Goal: Check status: Check status

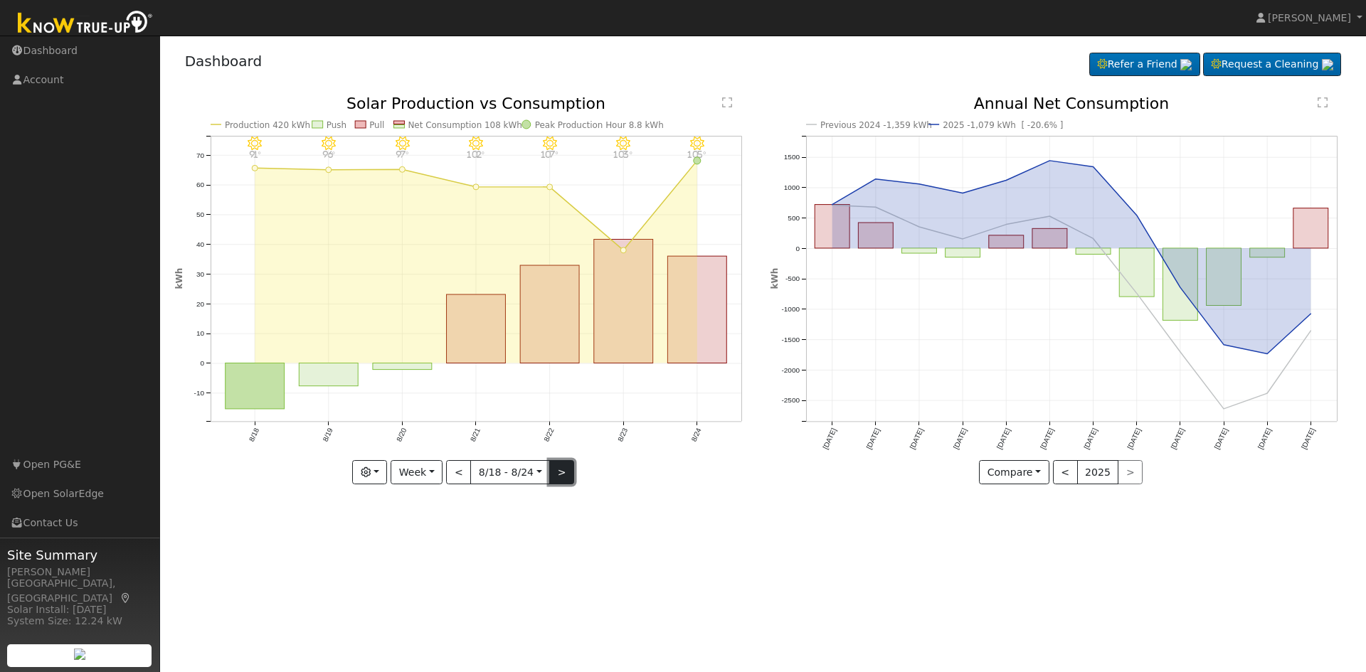
click at [551, 474] on button ">" at bounding box center [561, 472] width 25 height 24
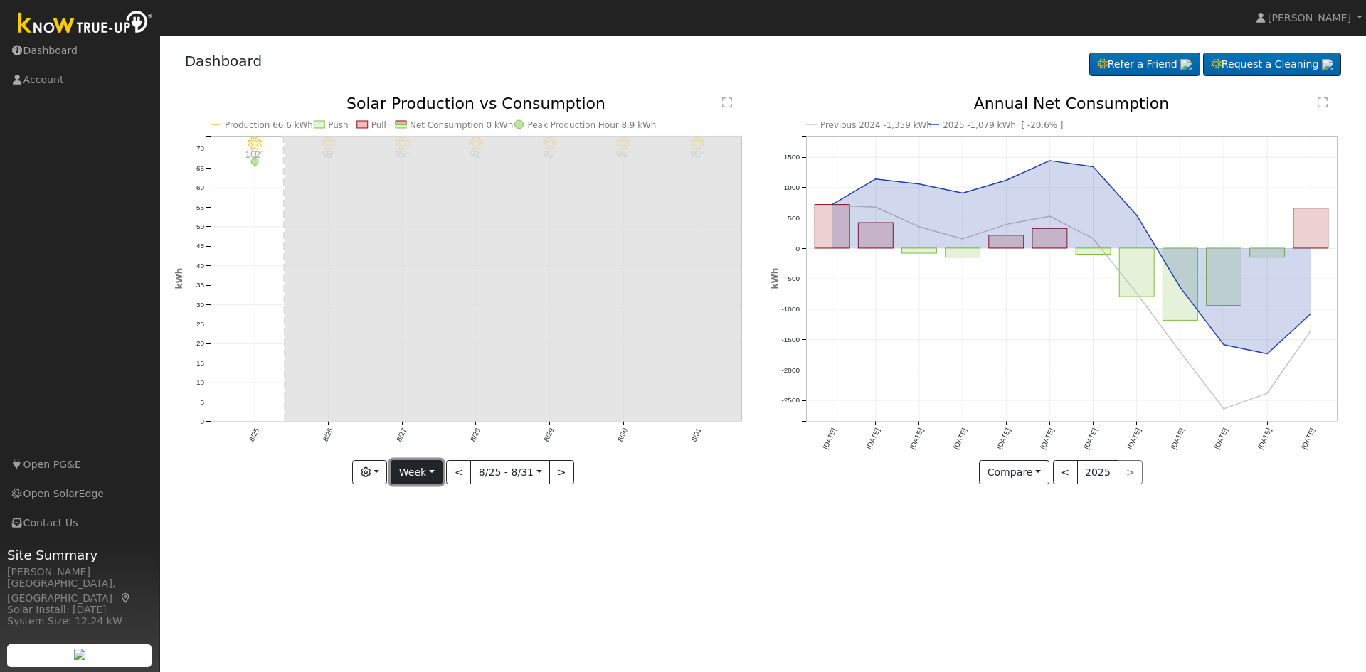
click at [421, 478] on button "Week" at bounding box center [417, 472] width 52 height 24
click at [434, 564] on link "Year" at bounding box center [440, 562] width 99 height 20
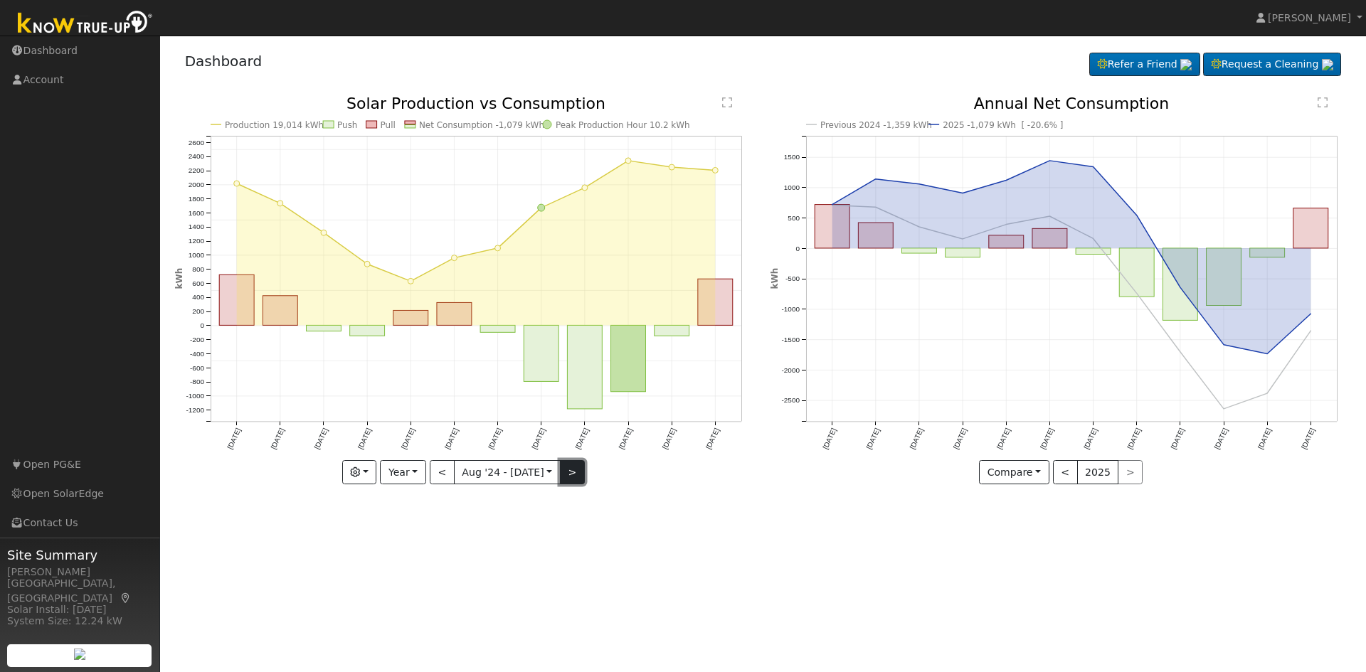
click at [569, 476] on button ">" at bounding box center [572, 472] width 25 height 24
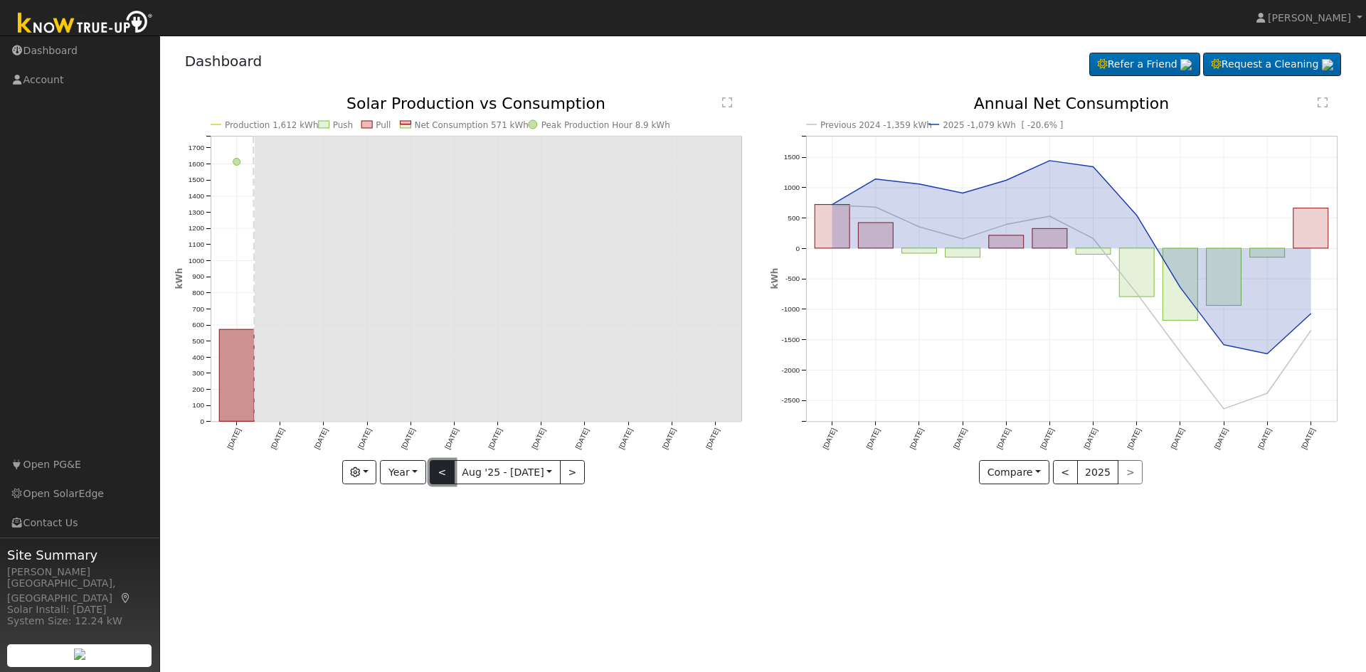
click at [448, 475] on button "<" at bounding box center [442, 472] width 25 height 24
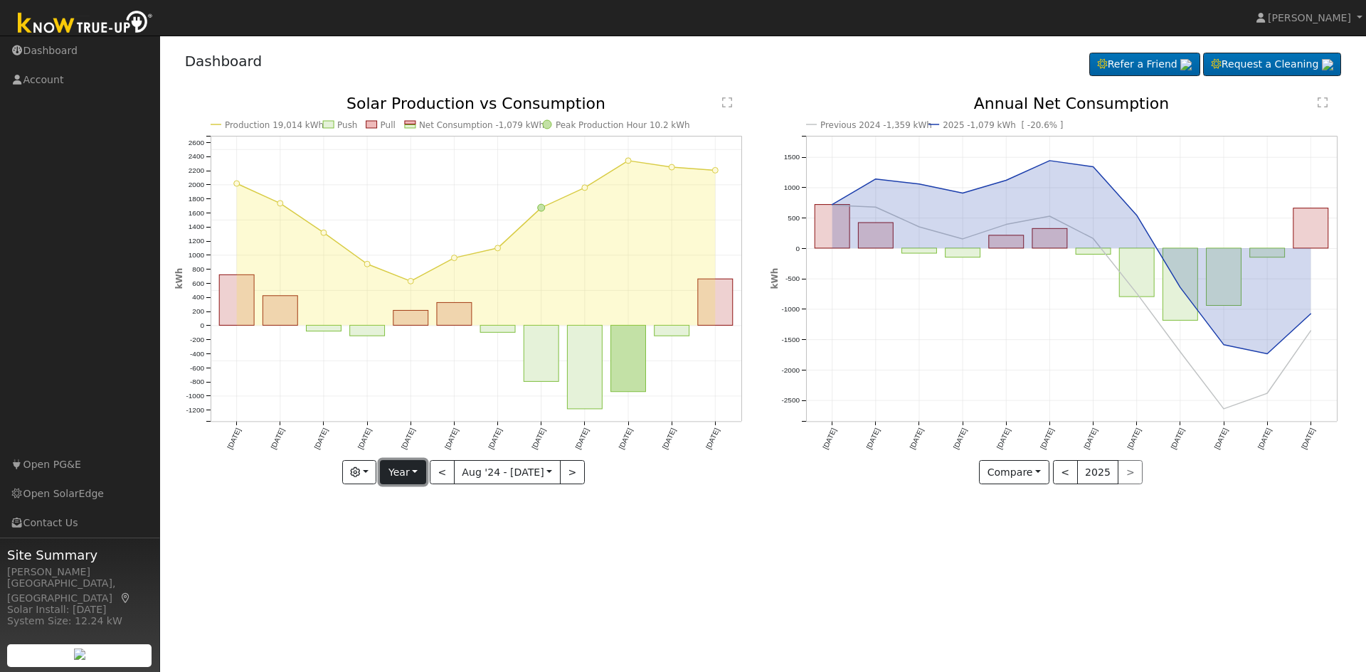
click at [422, 476] on button "Year" at bounding box center [403, 472] width 46 height 24
click at [424, 500] on link "Day" at bounding box center [430, 502] width 99 height 20
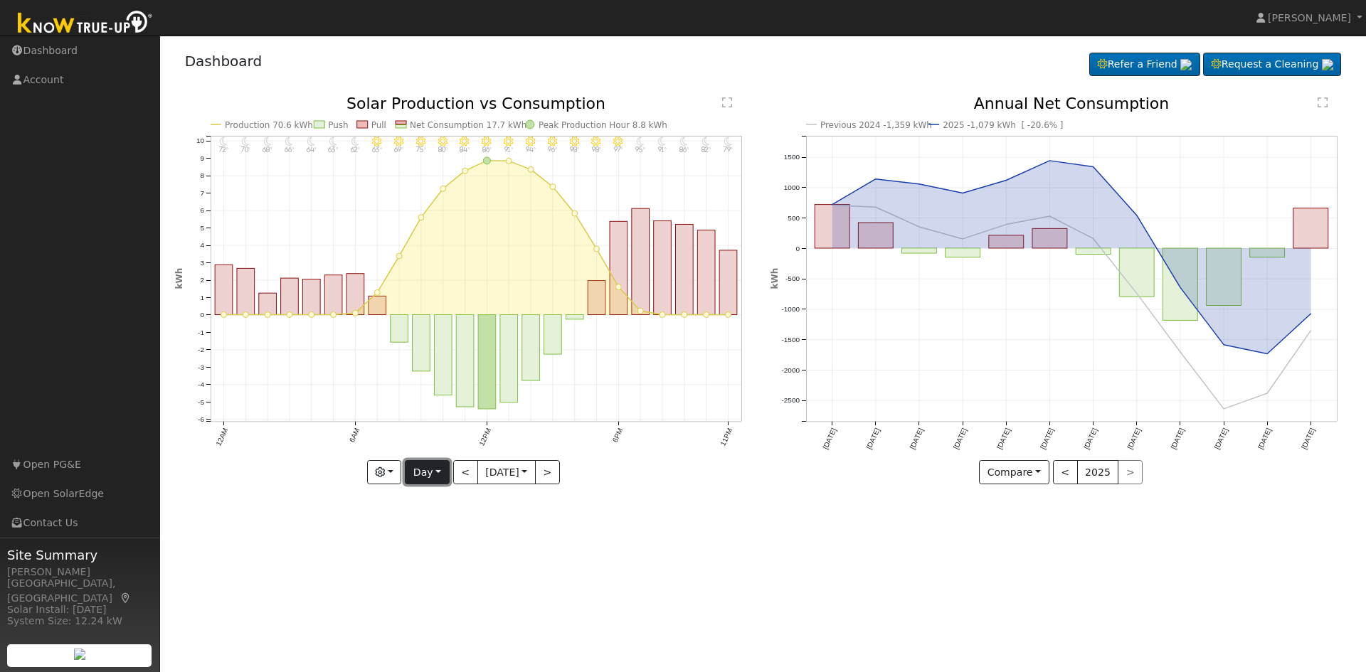
click at [437, 474] on button "Day" at bounding box center [427, 472] width 44 height 24
click at [439, 524] on link "Week" at bounding box center [455, 522] width 99 height 20
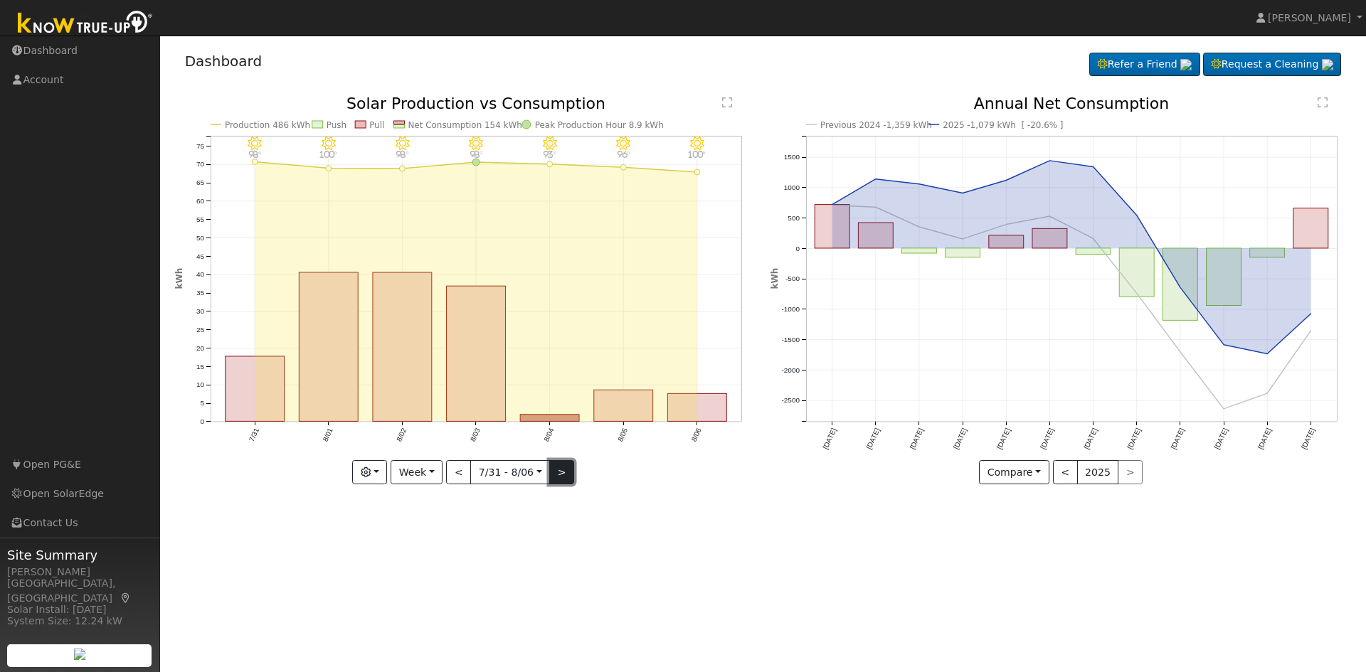
click at [554, 477] on button ">" at bounding box center [561, 472] width 25 height 24
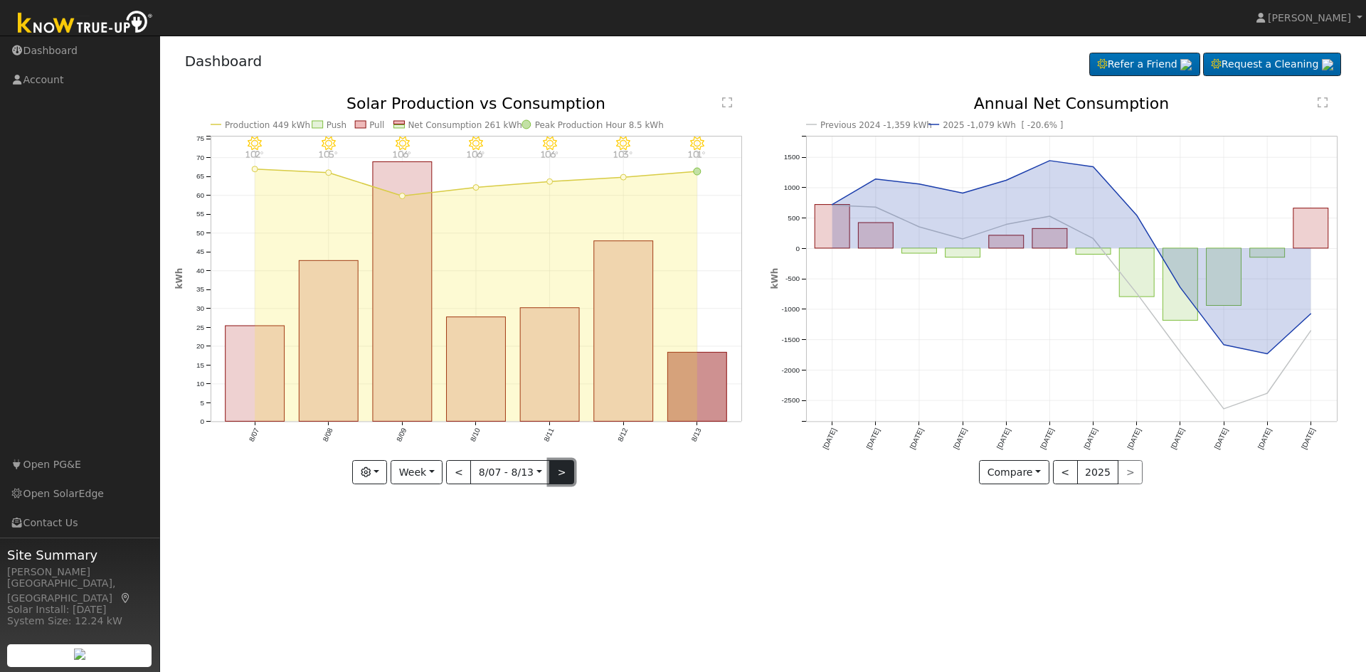
click at [554, 477] on button ">" at bounding box center [561, 472] width 25 height 24
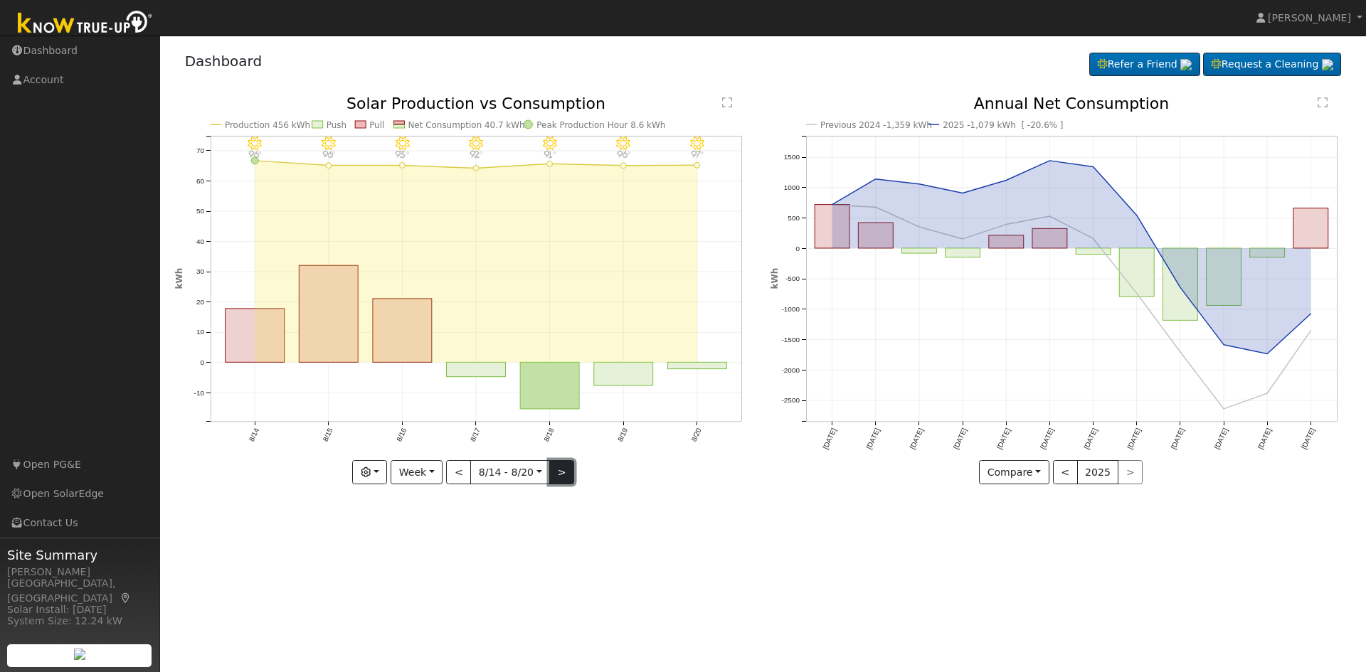
click at [554, 477] on button ">" at bounding box center [561, 472] width 25 height 24
type input "[DATE]"
